Goal: Task Accomplishment & Management: Use online tool/utility

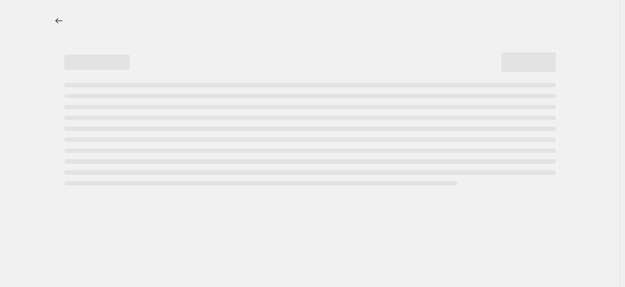
select select "percentage"
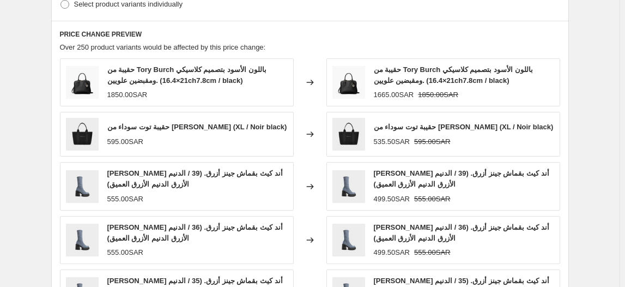
scroll to position [814, 0]
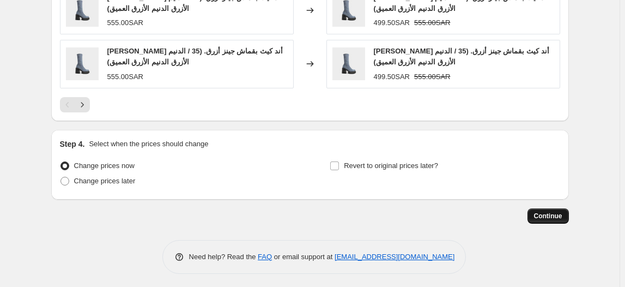
click at [557, 214] on span "Continue" at bounding box center [548, 216] width 28 height 9
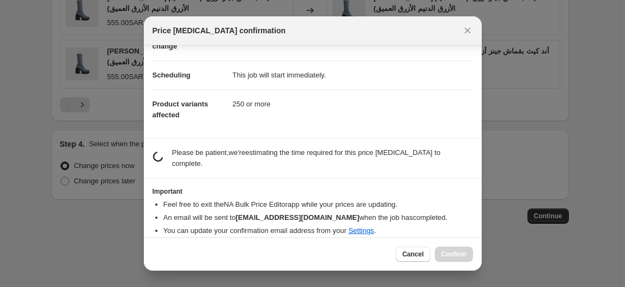
scroll to position [0, 0]
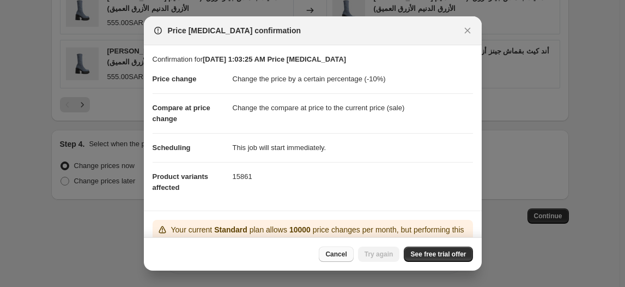
click at [340, 258] on span "Cancel" at bounding box center [335, 254] width 21 height 9
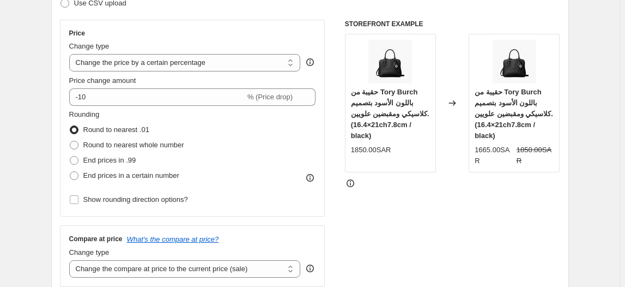
scroll to position [177, 0]
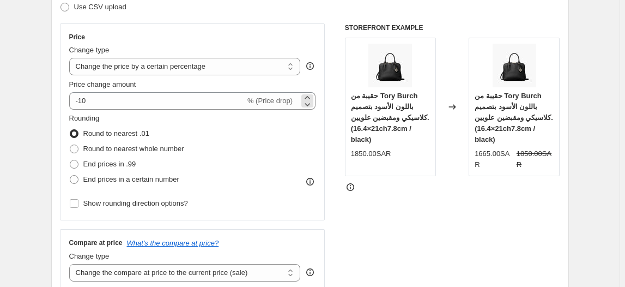
click at [266, 98] on span "% (Price drop)" at bounding box center [269, 100] width 45 height 8
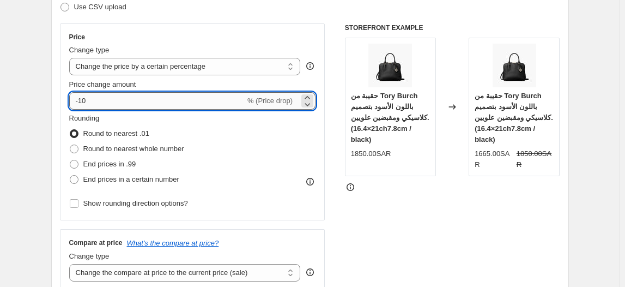
click at [165, 94] on input "-10" at bounding box center [157, 100] width 176 height 17
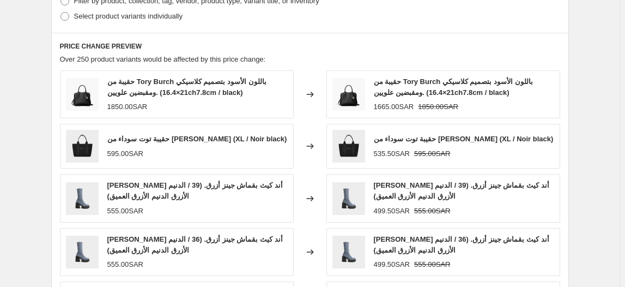
scroll to position [814, 0]
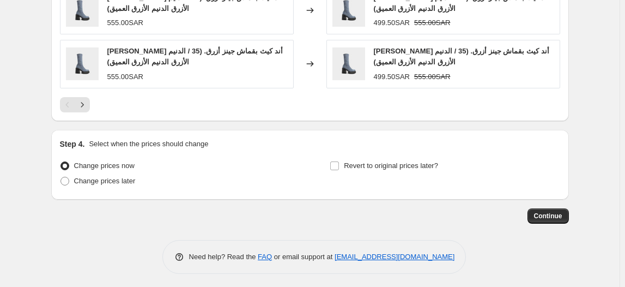
click at [558, 208] on button "Continue" at bounding box center [548, 215] width 41 height 15
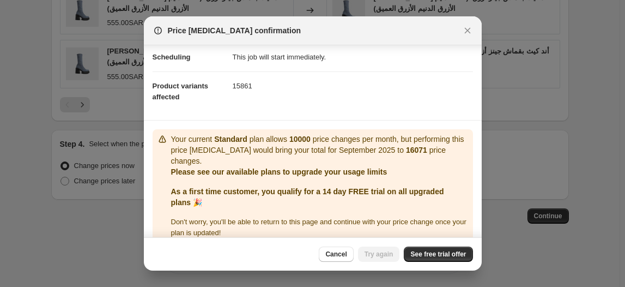
scroll to position [103, 0]
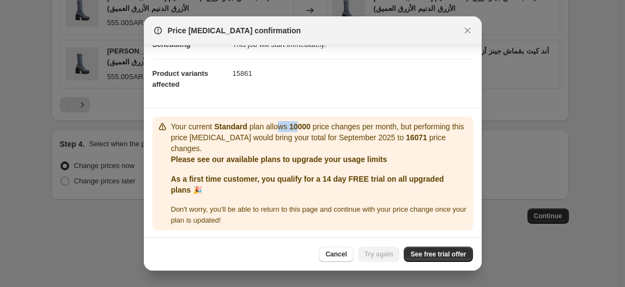
drag, startPoint x: 297, startPoint y: 129, endPoint x: 280, endPoint y: 128, distance: 16.9
click at [280, 128] on p "Your current Standard plan allows 10000 price changes per month, but performing…" at bounding box center [320, 137] width 298 height 33
click at [391, 134] on p "Your current Standard plan allows 10000 price changes per month, but performing…" at bounding box center [320, 137] width 298 height 33
drag, startPoint x: 400, startPoint y: 136, endPoint x: 419, endPoint y: 135, distance: 19.7
click at [419, 135] on b "16071" at bounding box center [416, 137] width 21 height 9
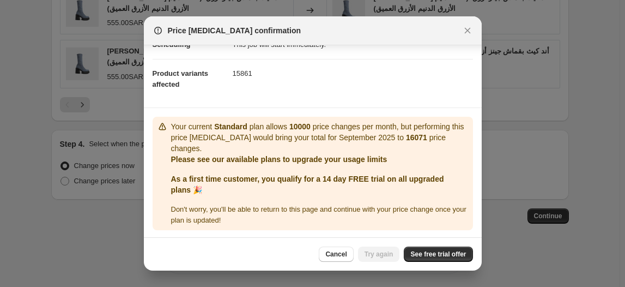
click at [402, 158] on p "Please see our available plans to upgrade your usage limits" at bounding box center [320, 159] width 298 height 11
click at [419, 250] on span "See free trial offer" at bounding box center [438, 254] width 56 height 9
click at [334, 250] on button "Cancel" at bounding box center [336, 253] width 34 height 15
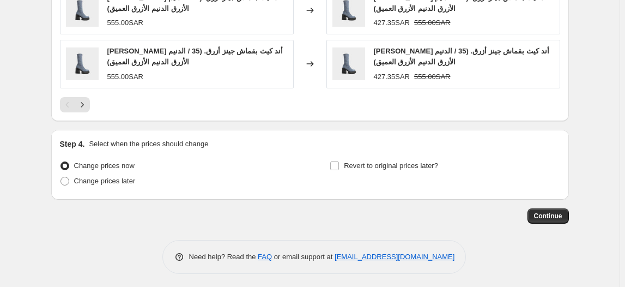
click at [270, 216] on div "Continue" at bounding box center [310, 215] width 518 height 15
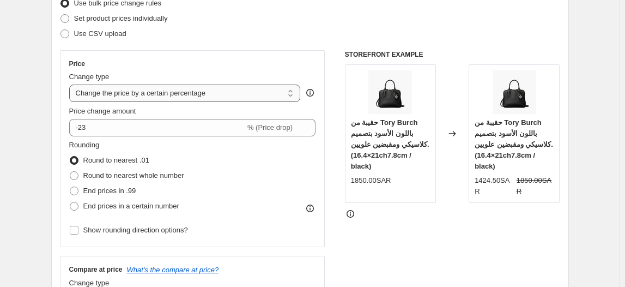
scroll to position [131, 0]
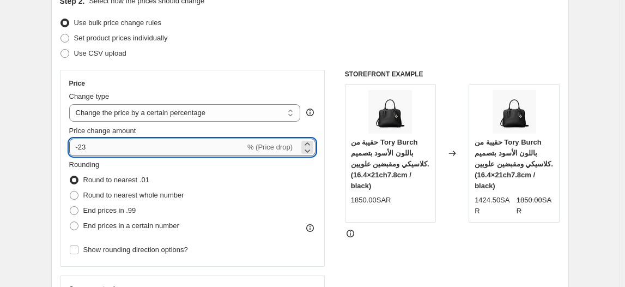
click at [166, 142] on input "-23" at bounding box center [157, 146] width 176 height 17
type input "67"
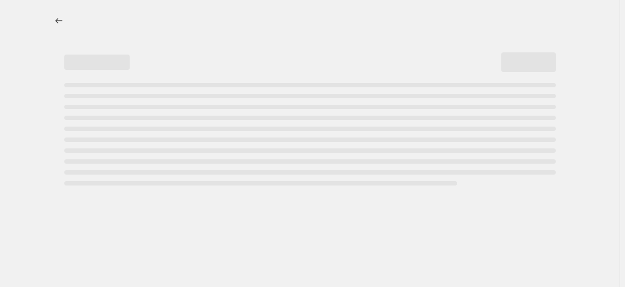
select select "percentage"
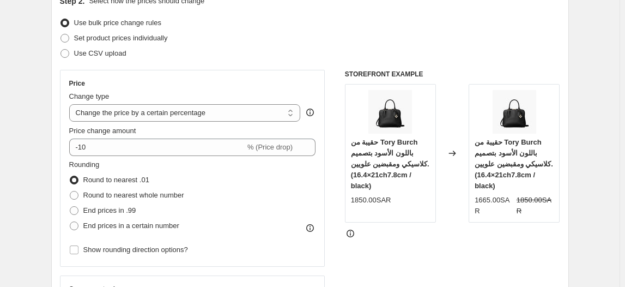
scroll to position [147, 0]
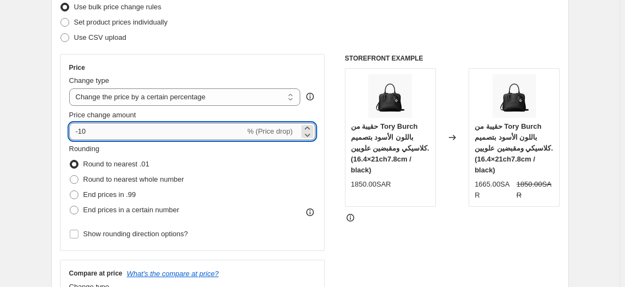
click at [199, 131] on input "-10" at bounding box center [157, 131] width 176 height 17
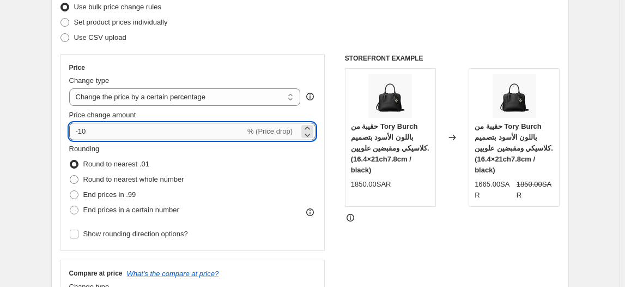
click at [199, 131] on input "-10" at bounding box center [157, 131] width 176 height 17
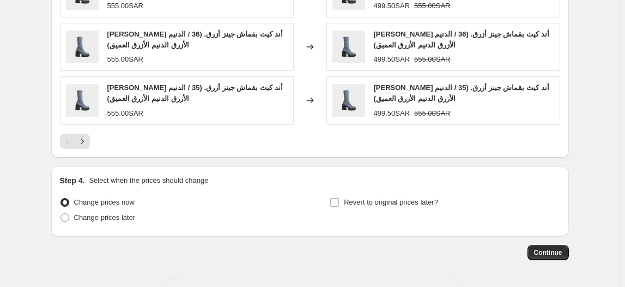
scroll to position [814, 0]
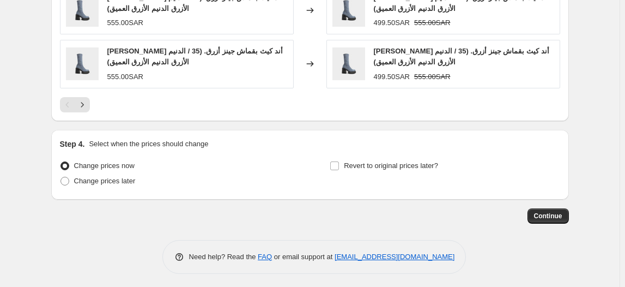
type input "20"
click at [551, 212] on span "Continue" at bounding box center [548, 216] width 28 height 9
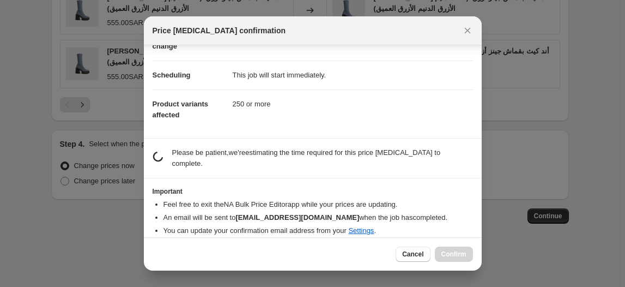
scroll to position [0, 0]
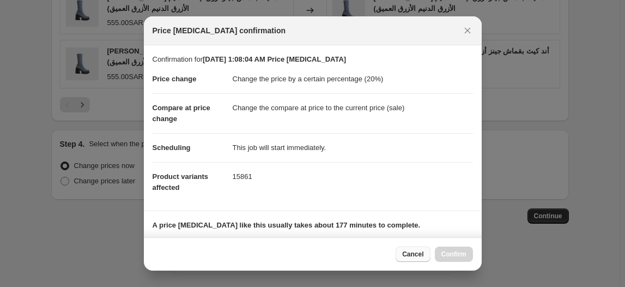
click at [407, 253] on span "Cancel" at bounding box center [412, 254] width 21 height 9
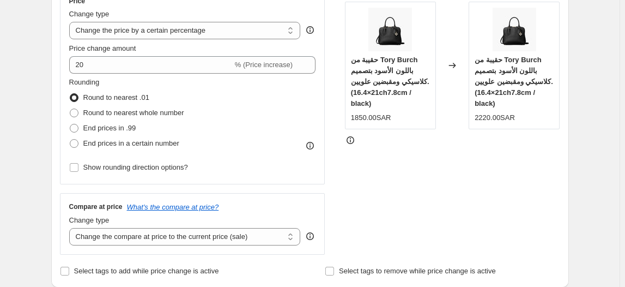
scroll to position [214, 0]
click at [77, 130] on span at bounding box center [74, 127] width 9 height 9
click at [70, 124] on input "End prices in .99" at bounding box center [70, 123] width 1 height 1
radio input "true"
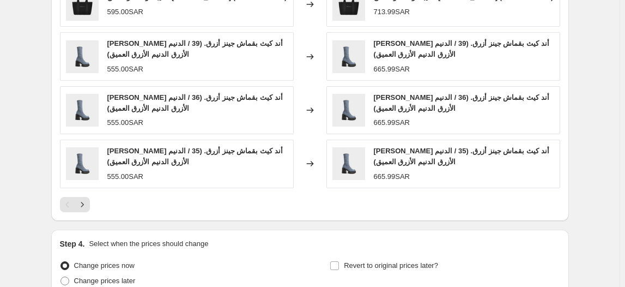
scroll to position [814, 0]
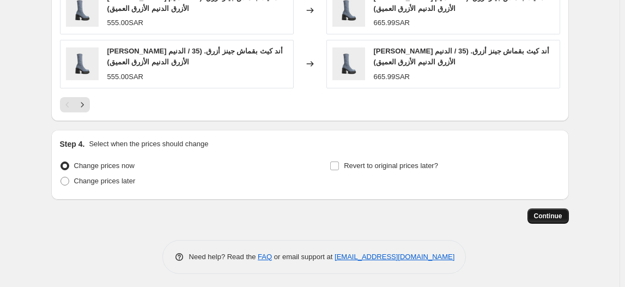
click at [548, 215] on span "Continue" at bounding box center [548, 216] width 28 height 9
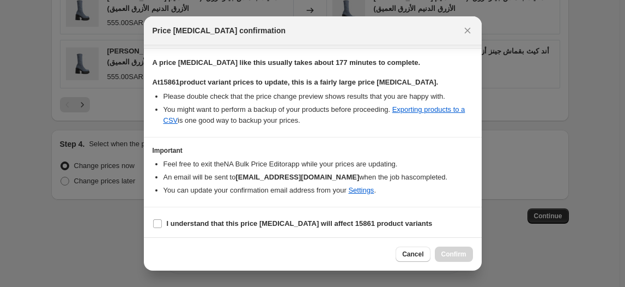
scroll to position [163, 0]
click at [155, 225] on input "I understand that this price change job will affect 15861 product variants" at bounding box center [157, 223] width 9 height 9
checkbox input "true"
click at [470, 251] on button "Confirm" at bounding box center [454, 253] width 38 height 15
